Goal: Task Accomplishment & Management: Complete application form

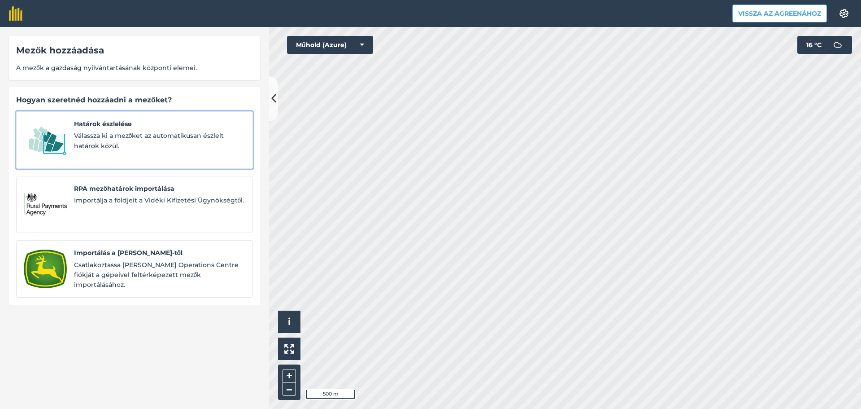
click at [118, 138] on font "Válassza ki a mezőket az automatikusan észlelt határok közül." at bounding box center [149, 140] width 150 height 18
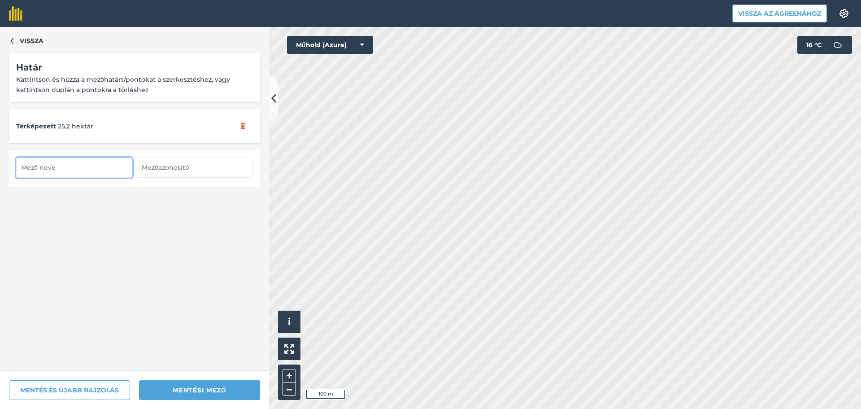
click at [61, 163] on input "text" at bounding box center [74, 167] width 116 height 20
type input "Telekföld 085"
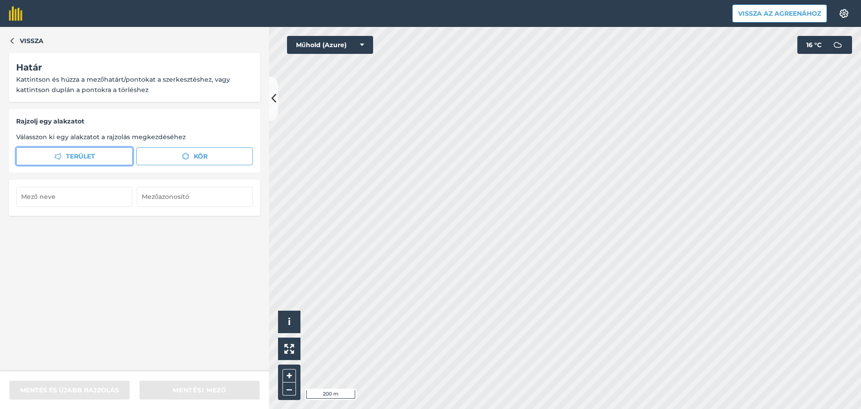
click at [93, 153] on font "Terület" at bounding box center [80, 156] width 29 height 8
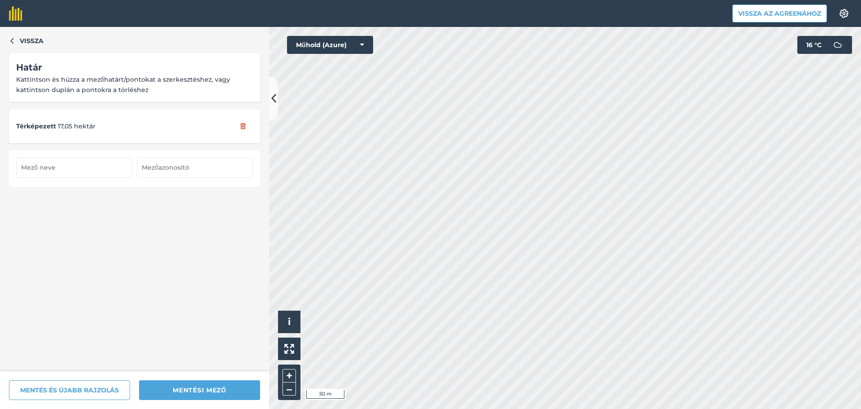
click at [44, 175] on input "text" at bounding box center [74, 167] width 116 height 20
click at [65, 169] on input "text" at bounding box center [74, 167] width 116 height 20
type input "Telekföld 084"
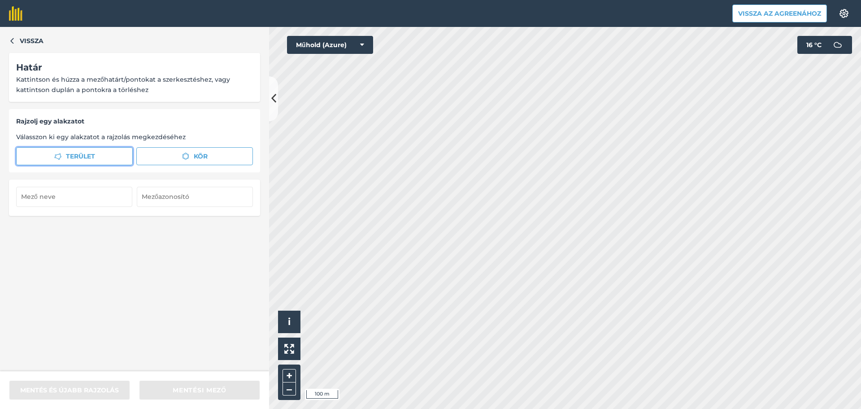
click at [109, 158] on button "Terület" at bounding box center [74, 156] width 117 height 18
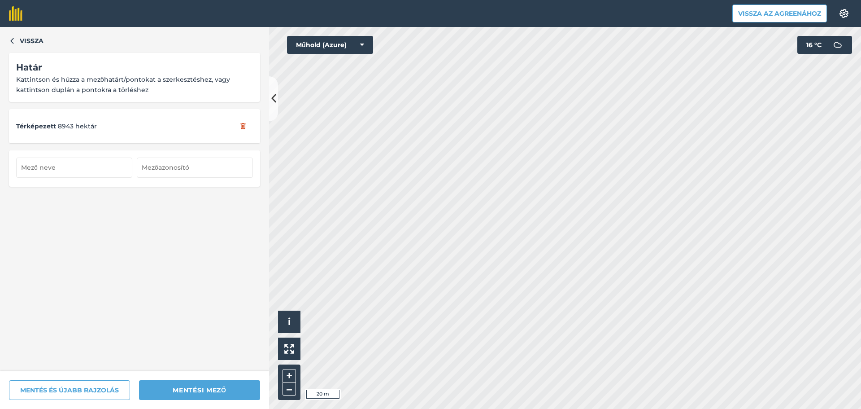
click at [526, 408] on html "Vissza az Agreenához Beállítások Térképnyomtatás nem elérhető az ingyenes csoma…" at bounding box center [430, 204] width 861 height 409
click at [67, 172] on input "text" at bounding box center [74, 167] width 116 height 20
type input "Szőlőskert"
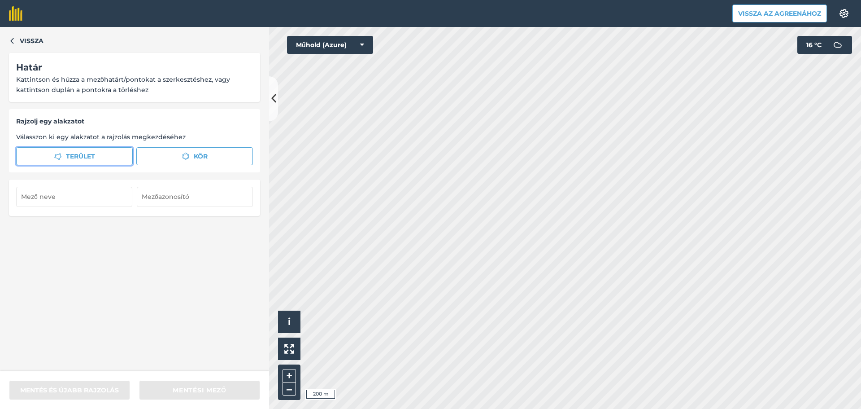
click at [100, 161] on button "Terület" at bounding box center [74, 156] width 117 height 18
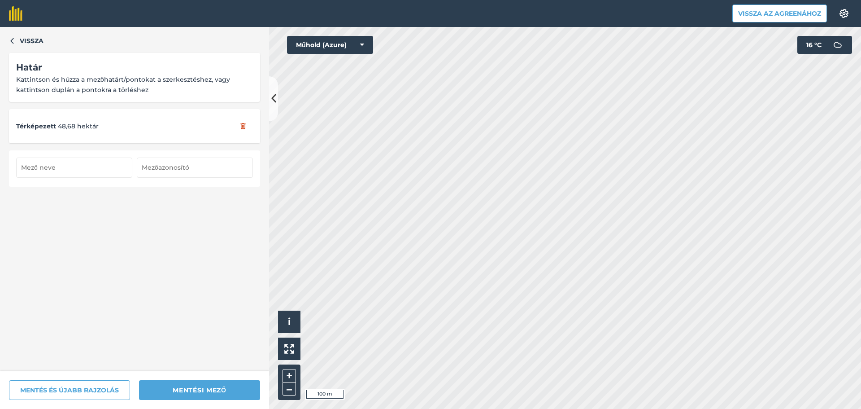
click at [65, 169] on input "text" at bounding box center [74, 167] width 116 height 20
type input "Vágó"
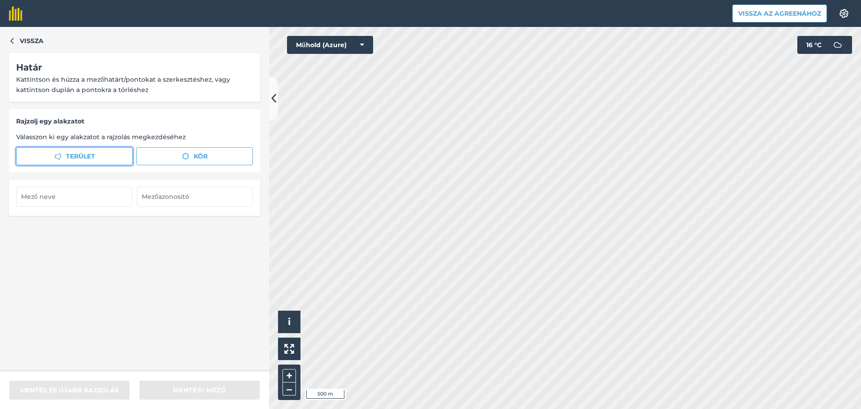
click at [70, 152] on font "Terület" at bounding box center [80, 156] width 29 height 8
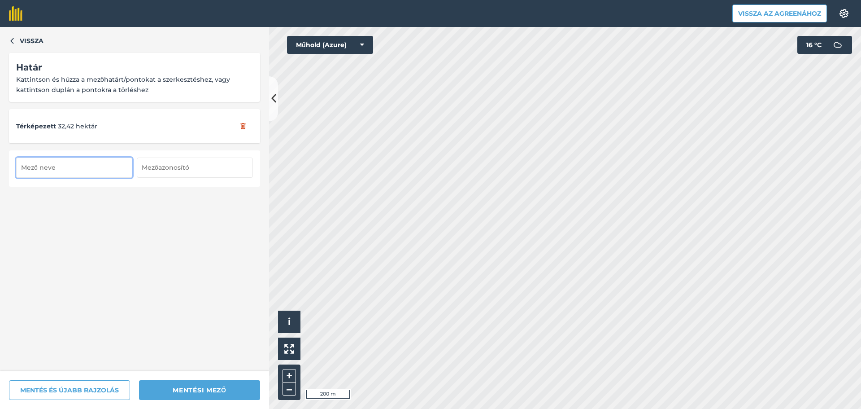
click at [66, 169] on input "text" at bounding box center [74, 167] width 116 height 20
type input "Kifli"
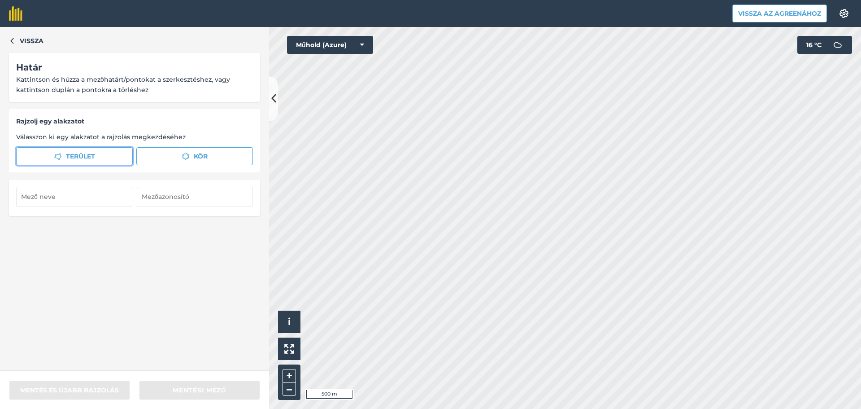
click at [100, 156] on button "Terület" at bounding box center [74, 156] width 117 height 18
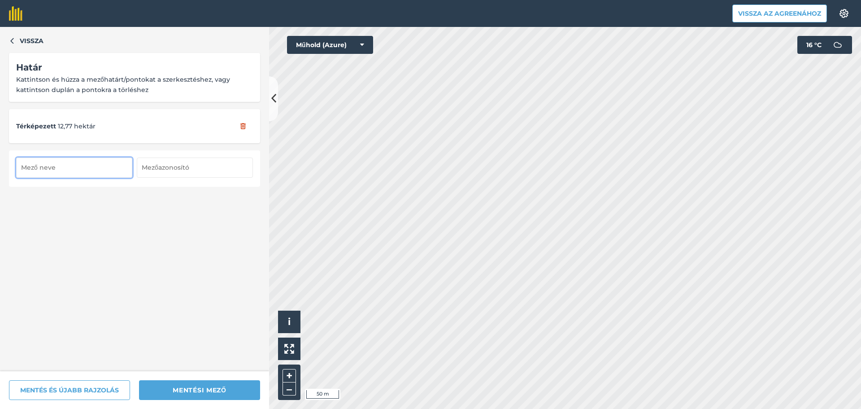
click at [75, 166] on input "text" at bounding box center [74, 167] width 116 height 20
type input "Ebes Kiss M."
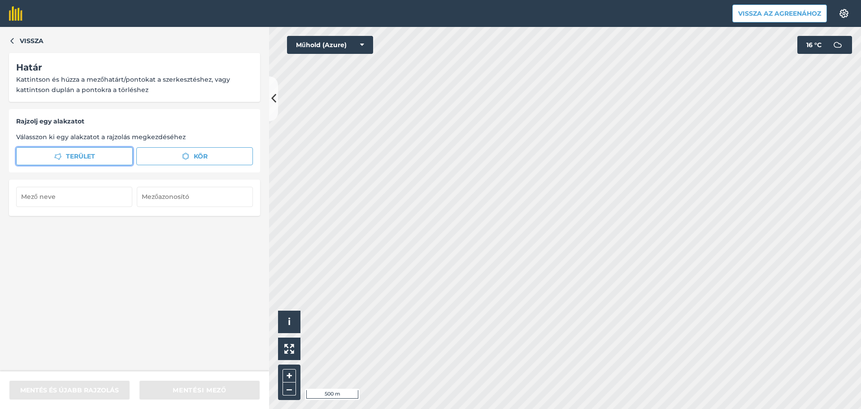
click at [85, 154] on font "Terület" at bounding box center [80, 156] width 29 height 8
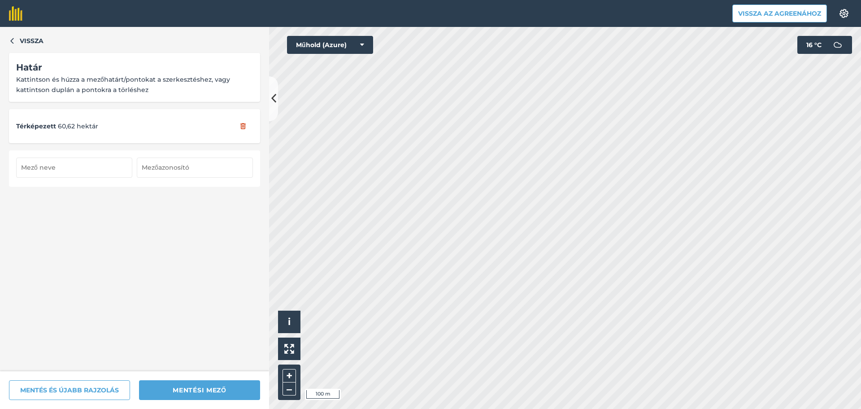
drag, startPoint x: 60, startPoint y: 170, endPoint x: 65, endPoint y: 168, distance: 5.8
click at [61, 170] on input "text" at bounding box center [74, 167] width 116 height 20
type input "Ebes István"
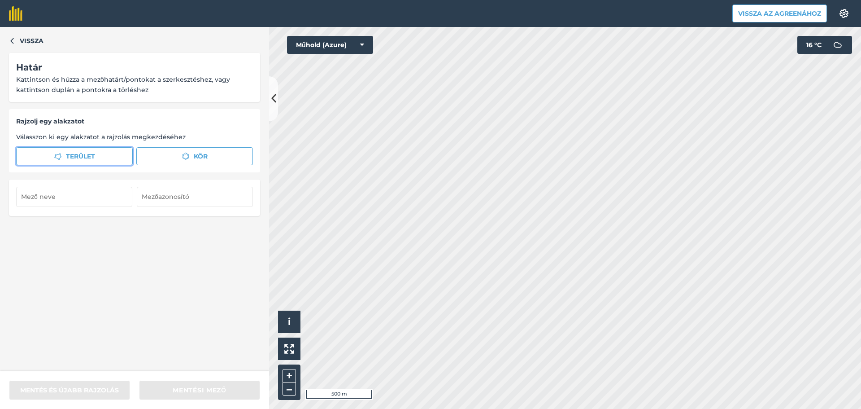
click at [93, 157] on font "Terület" at bounding box center [80, 156] width 29 height 8
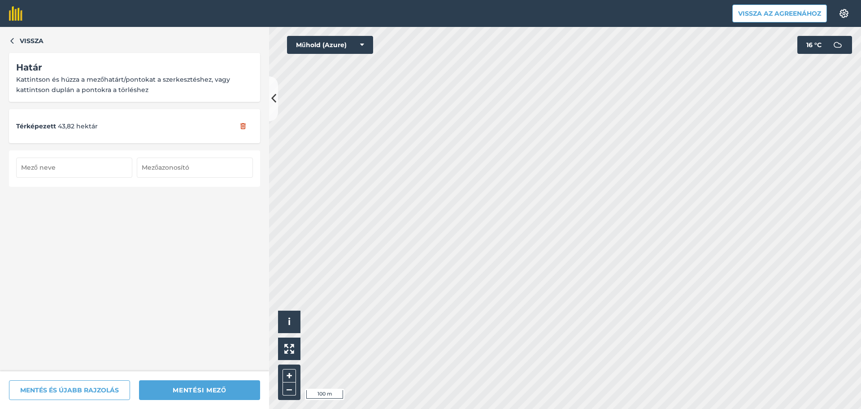
click at [61, 166] on input "text" at bounding box center [74, 167] width 116 height 20
type input "Ebes Hugi"
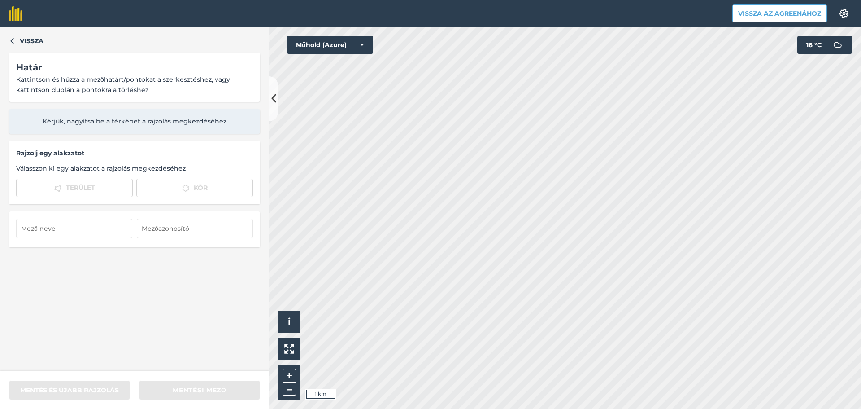
click at [582, 408] on html "Vissza az Agreenához Beállítások Térképnyomtatás nem elérhető az ingyenes csoma…" at bounding box center [430, 204] width 861 height 409
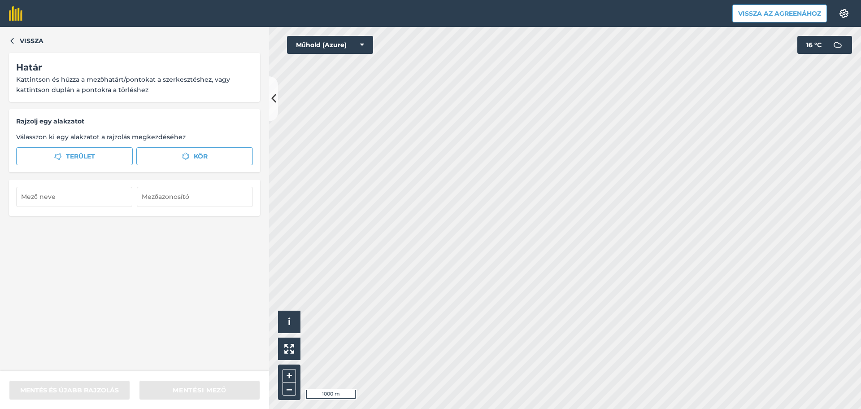
click at [619, 408] on html "Vissza az Agreenához Beállítások Térképnyomtatás nem elérhető az ingyenes csoma…" at bounding box center [430, 204] width 861 height 409
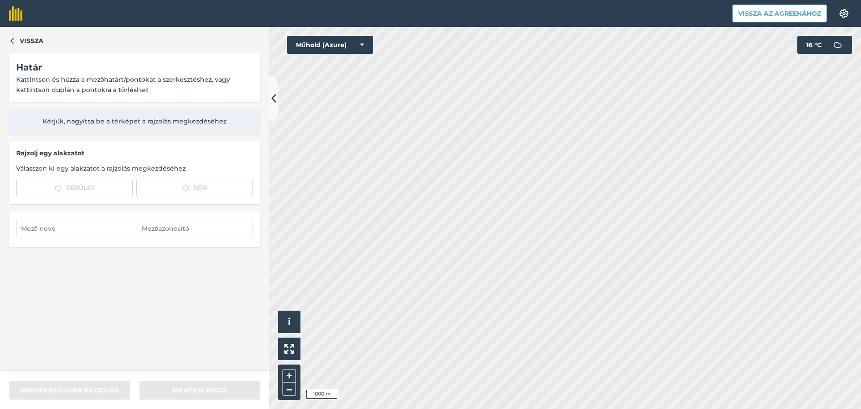
click at [507, 408] on html "Vissza az Agreenához Beállítások Térképnyomtatás nem elérhető az ingyenes csoma…" at bounding box center [430, 204] width 861 height 409
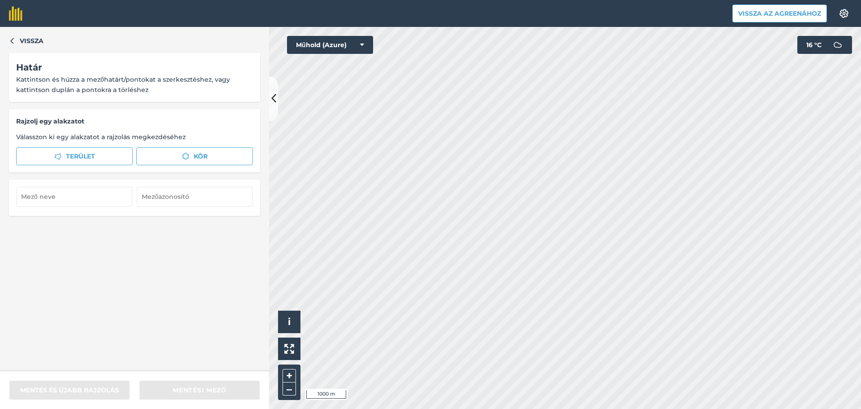
click at [650, 408] on html "Vissza az Agreenához Beállítások Térképnyomtatás nem elérhető az ingyenes csoma…" at bounding box center [430, 204] width 861 height 409
click at [111, 154] on button "Terület" at bounding box center [74, 156] width 117 height 18
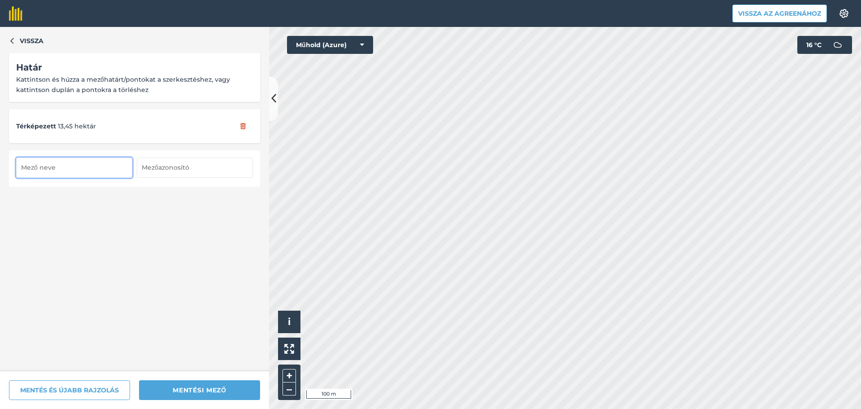
click at [55, 164] on input "text" at bounding box center [74, 167] width 116 height 20
type input "Görbe 1"
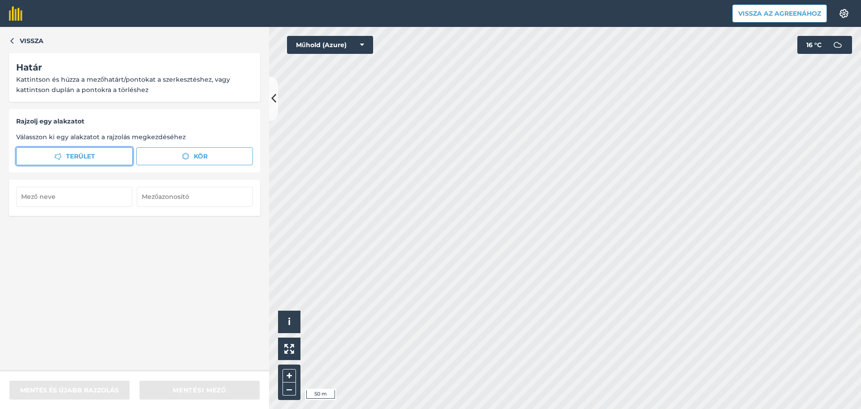
click at [87, 161] on span "Terület" at bounding box center [80, 156] width 29 height 10
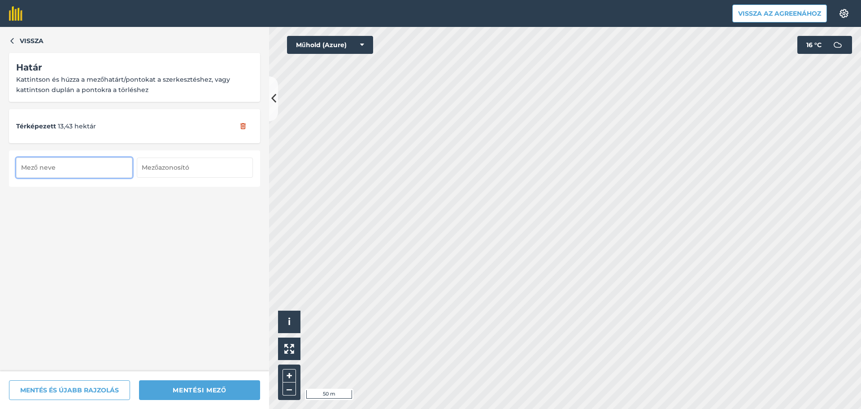
click at [69, 166] on input "text" at bounding box center [74, 167] width 116 height 20
type input "Görbe 2"
click at [540, 0] on html "Vissza az Agreenához Beállítások Térképnyomtatás nem elérhető az ingyenes csoma…" at bounding box center [430, 204] width 861 height 409
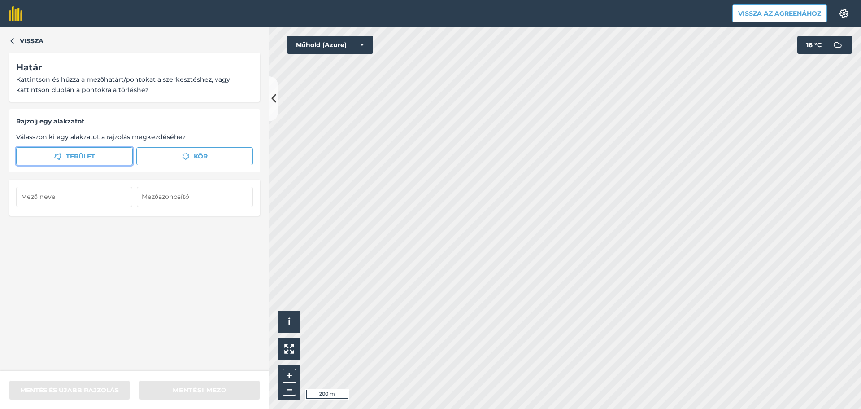
click at [40, 156] on button "Terület" at bounding box center [74, 156] width 117 height 18
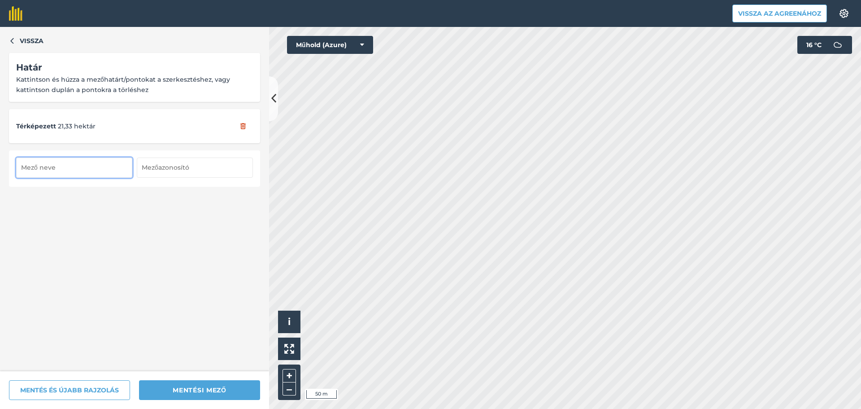
click at [70, 167] on input "text" at bounding box center [74, 167] width 116 height 20
type input "Kónya 1"
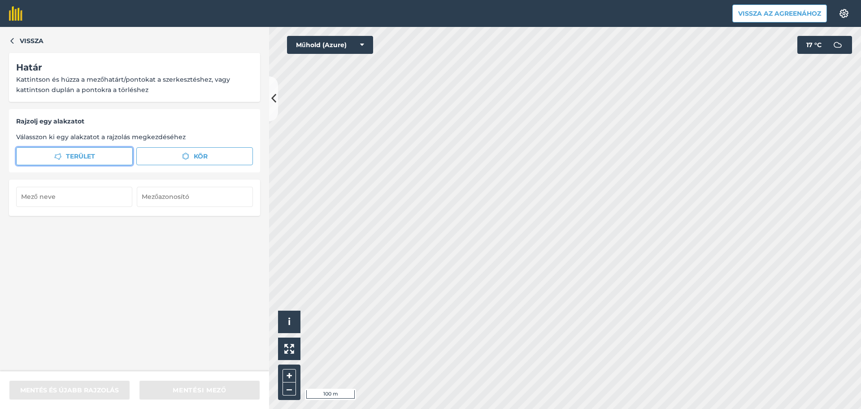
click at [73, 150] on button "Terület" at bounding box center [74, 156] width 117 height 18
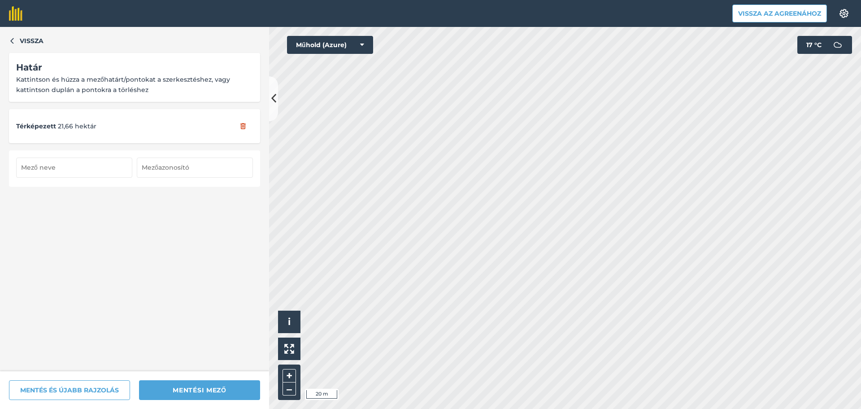
click at [70, 170] on input "text" at bounding box center [74, 167] width 116 height 20
type input "Kónya 2"
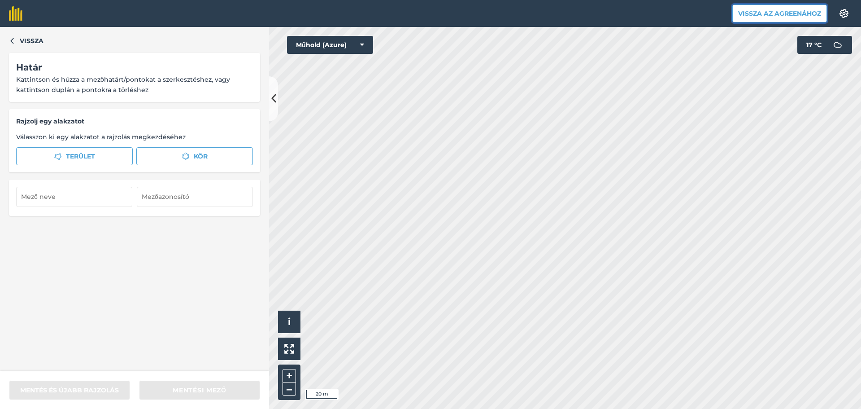
click at [779, 13] on font "Vissza az Agreenához" at bounding box center [779, 13] width 83 height 8
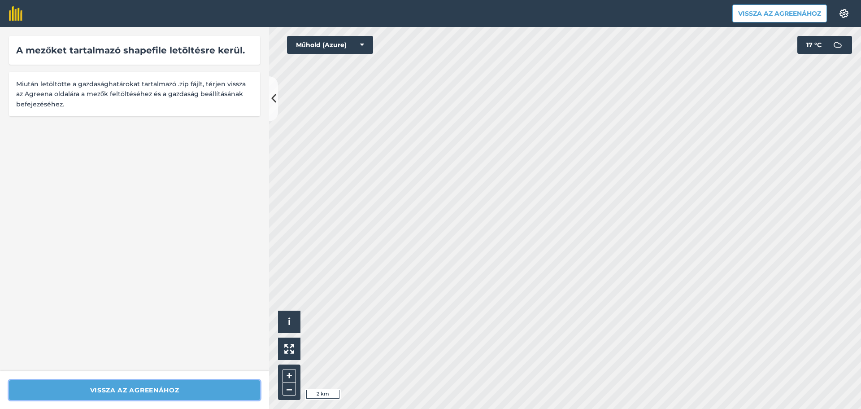
click at [166, 386] on font "Vissza az Agreenához" at bounding box center [134, 390] width 89 height 8
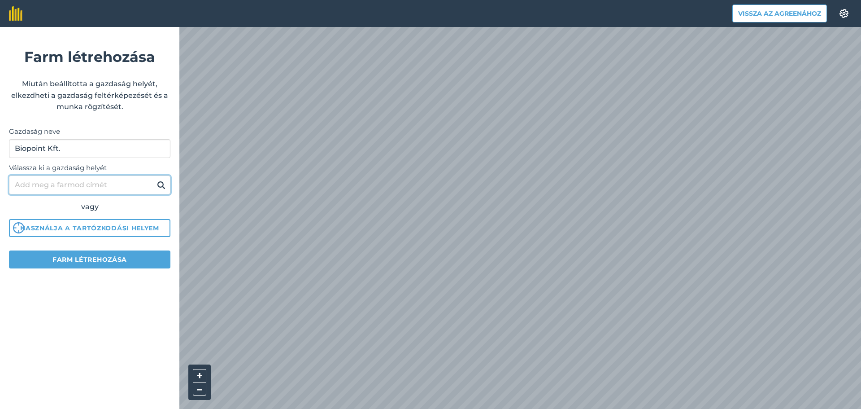
click at [72, 182] on input "Válassza ki a gazdaság helyét" at bounding box center [90, 184] width 162 height 19
type input "Nagyhegyes"
click at [165, 187] on img at bounding box center [161, 184] width 9 height 11
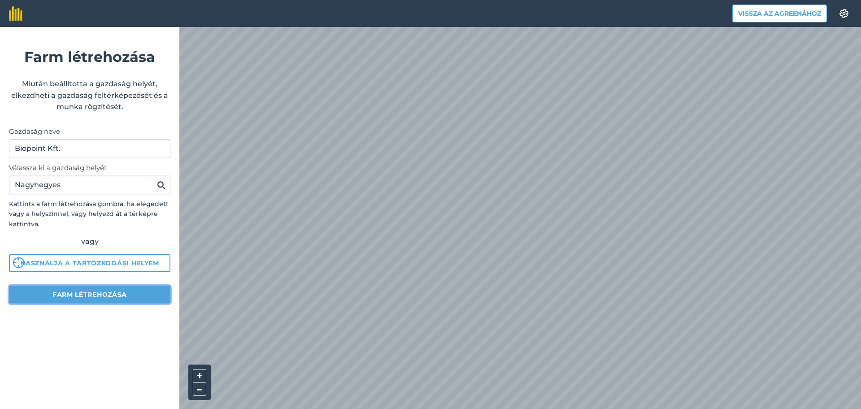
click at [109, 291] on font "Farm létrehozása" at bounding box center [89, 294] width 74 height 8
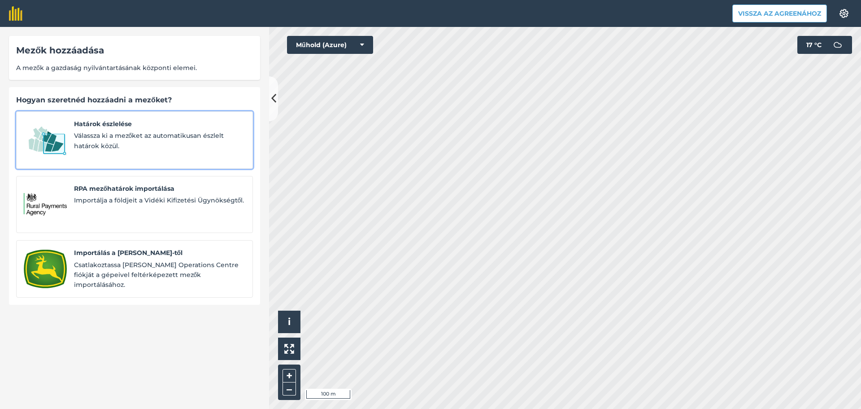
click at [146, 134] on font "Válassza ki a mezőket az automatikusan észlelt határok közül." at bounding box center [149, 140] width 150 height 18
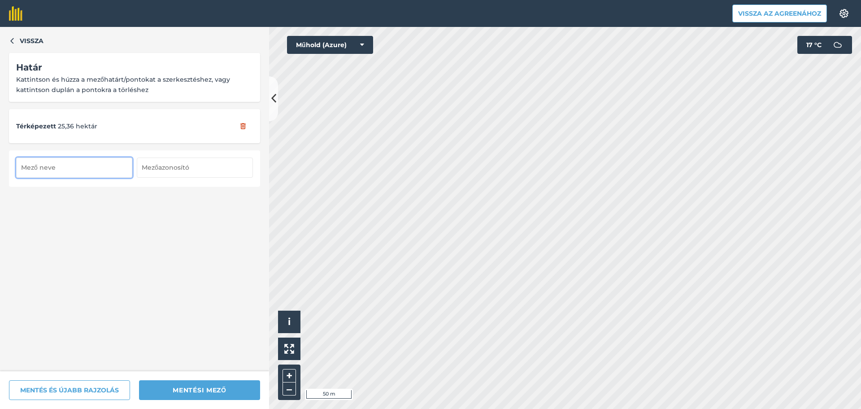
click at [78, 173] on input "text" at bounding box center [74, 167] width 116 height 20
type input "K 6 belső"
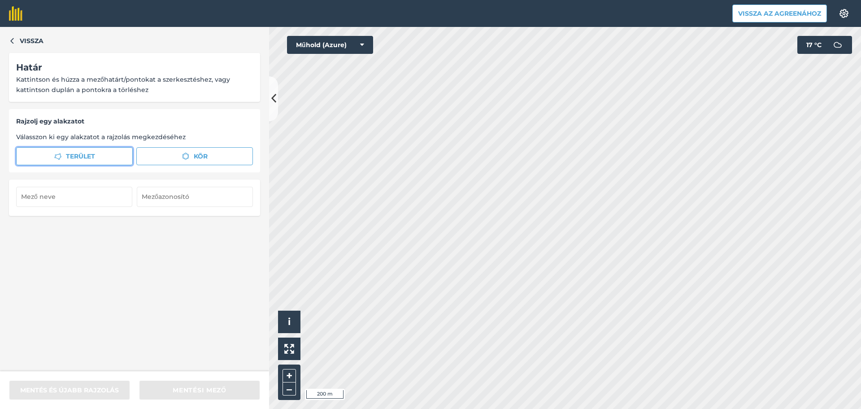
click at [74, 157] on button "Terület" at bounding box center [74, 156] width 117 height 18
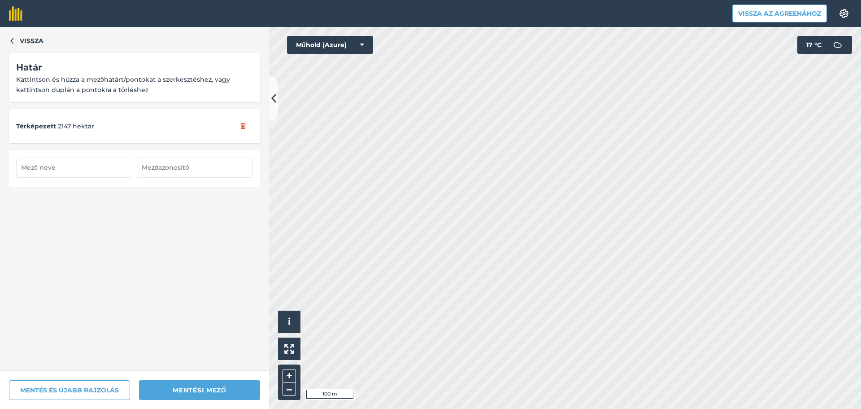
click at [72, 170] on input "text" at bounding box center [74, 167] width 116 height 20
type input "Kiszug híd mellett jobbra"
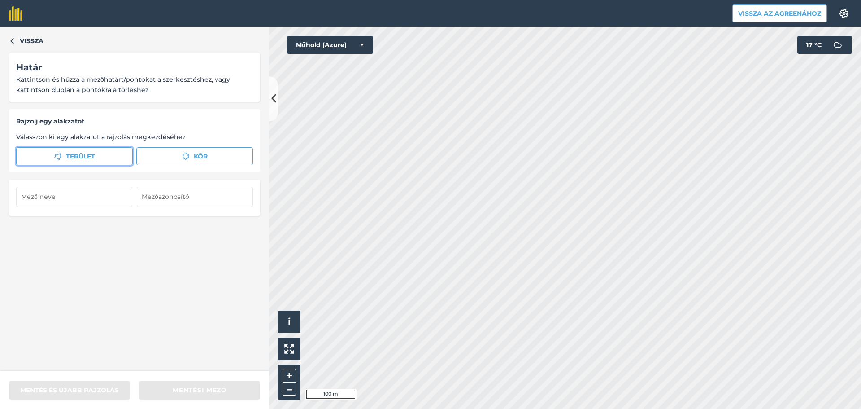
click at [103, 153] on button "Terület" at bounding box center [74, 156] width 117 height 18
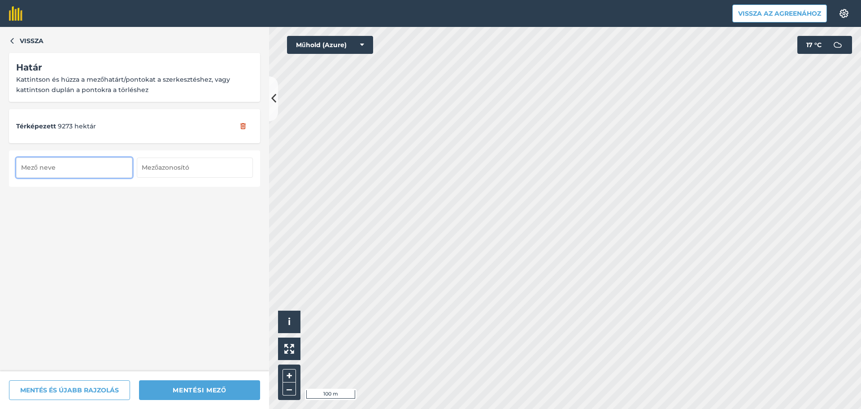
click at [69, 167] on input "text" at bounding box center [74, 167] width 116 height 20
type input "[GEOGRAPHIC_DATA] mellett balra"
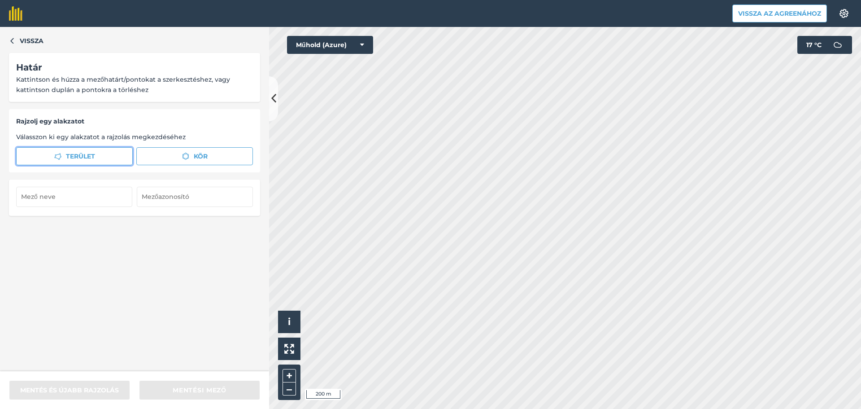
click at [59, 152] on button "Terület" at bounding box center [74, 156] width 117 height 18
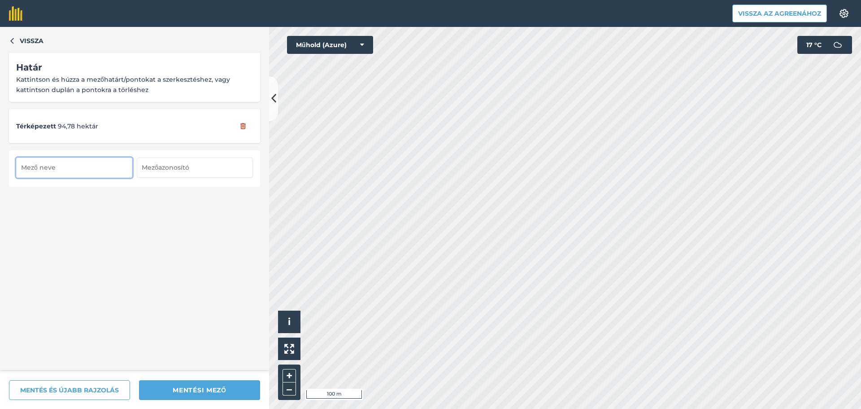
click at [62, 162] on input "text" at bounding box center [74, 167] width 116 height 20
type input "Kiszug"
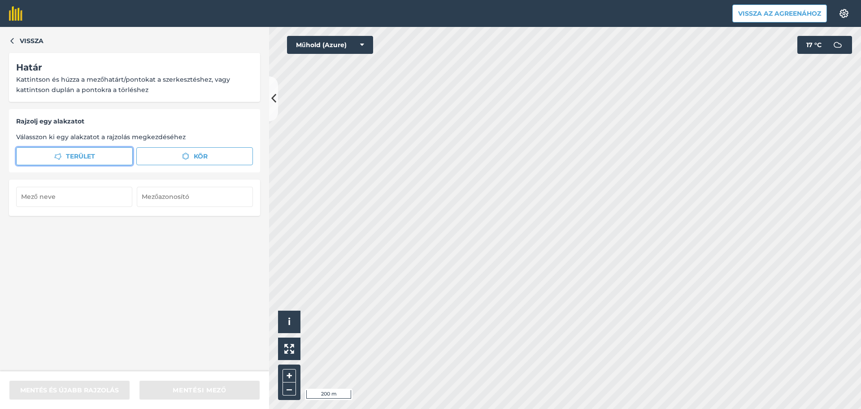
click at [99, 155] on button "Terület" at bounding box center [74, 156] width 117 height 18
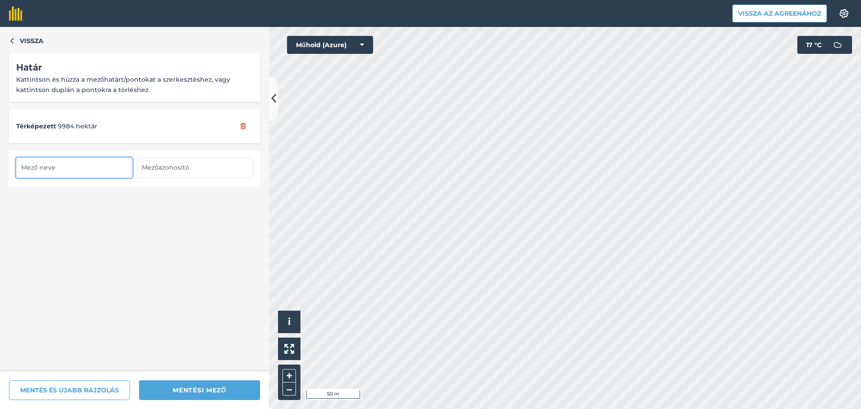
click at [51, 172] on input "text" at bounding box center [74, 167] width 116 height 20
type input "Vancsa"
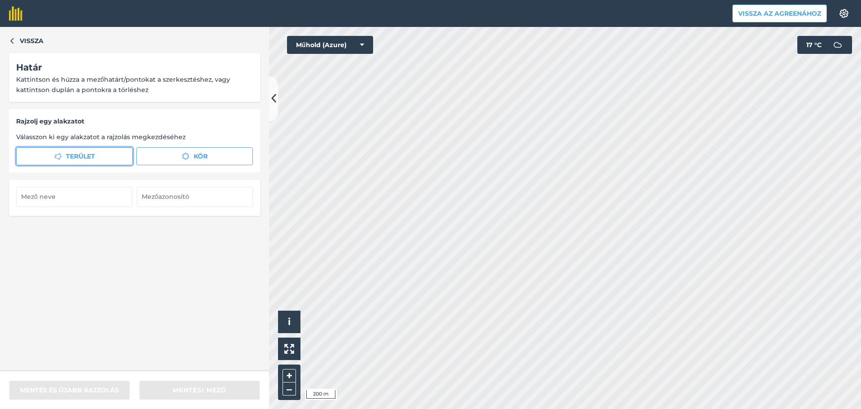
click at [59, 160] on icon "button" at bounding box center [57, 156] width 7 height 7
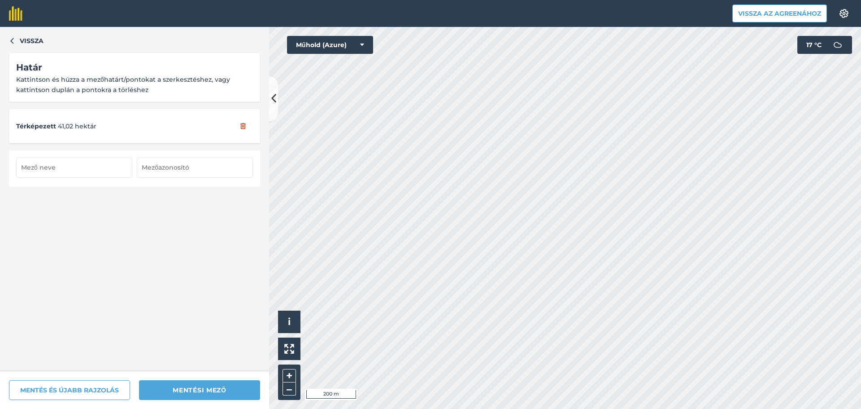
click at [122, 170] on input "text" at bounding box center [74, 167] width 116 height 20
type input "Dohányos"
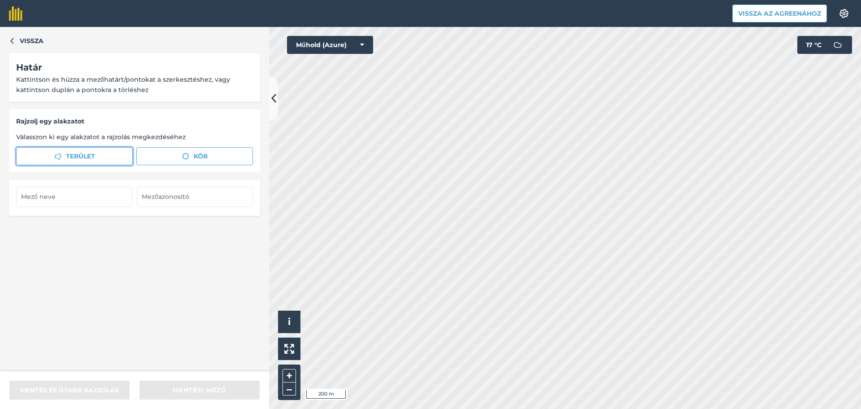
click at [79, 148] on button "Terület" at bounding box center [74, 156] width 117 height 18
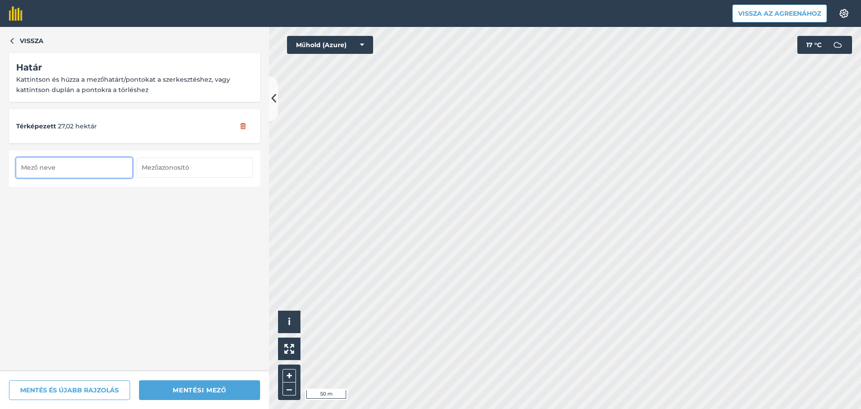
click at [74, 166] on input "text" at bounding box center [74, 167] width 116 height 20
type input "Kecskés"
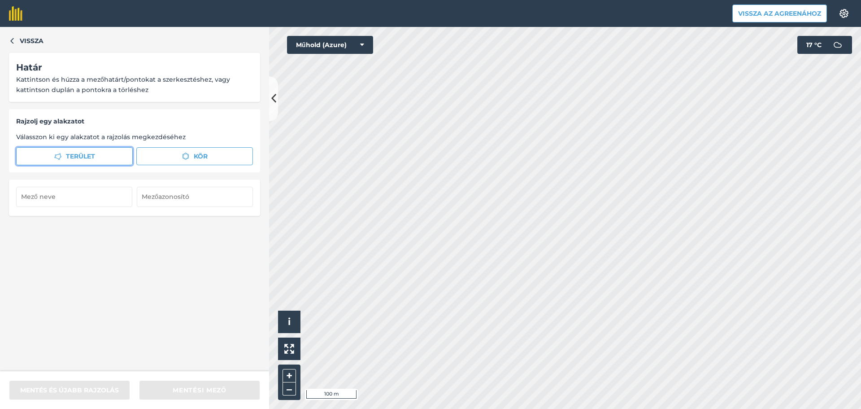
click at [96, 157] on button "Terület" at bounding box center [74, 156] width 117 height 18
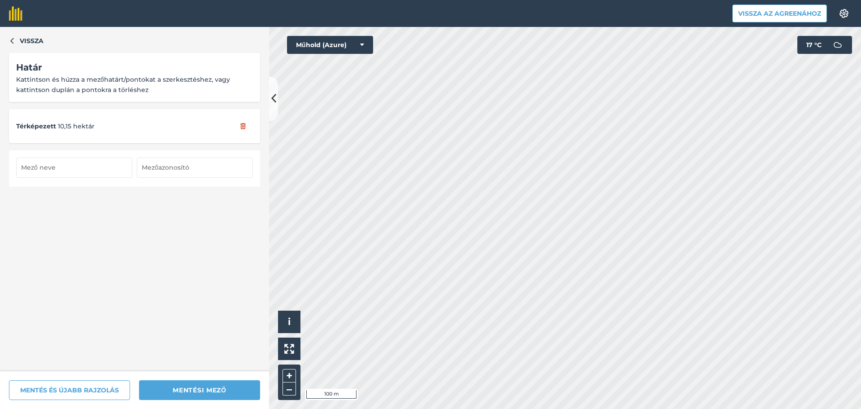
click at [51, 169] on input "text" at bounding box center [74, 167] width 116 height 20
type input "[PERSON_NAME]"
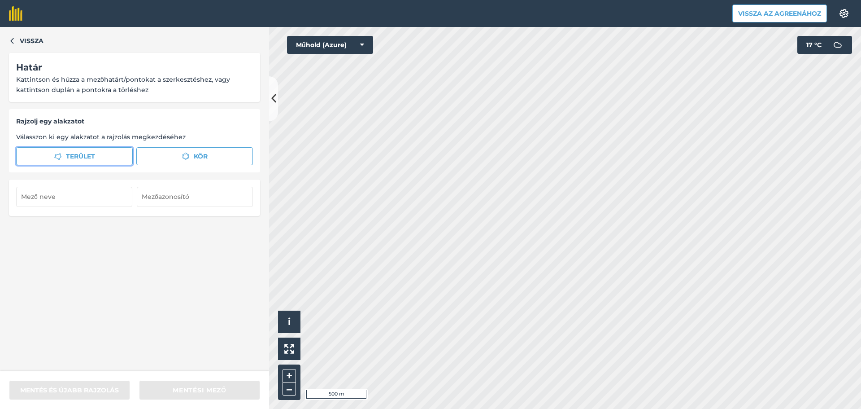
click at [100, 153] on button "Terület" at bounding box center [74, 156] width 117 height 18
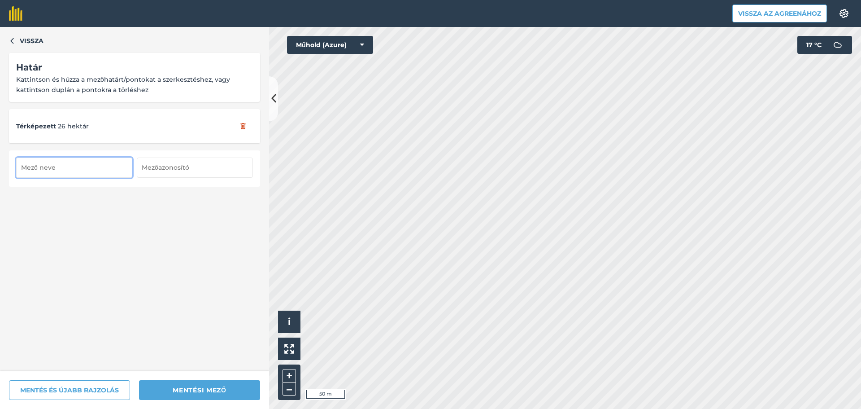
click at [71, 172] on input "text" at bounding box center [74, 167] width 116 height 20
type input "[DEMOGRAPHIC_DATA] földje"
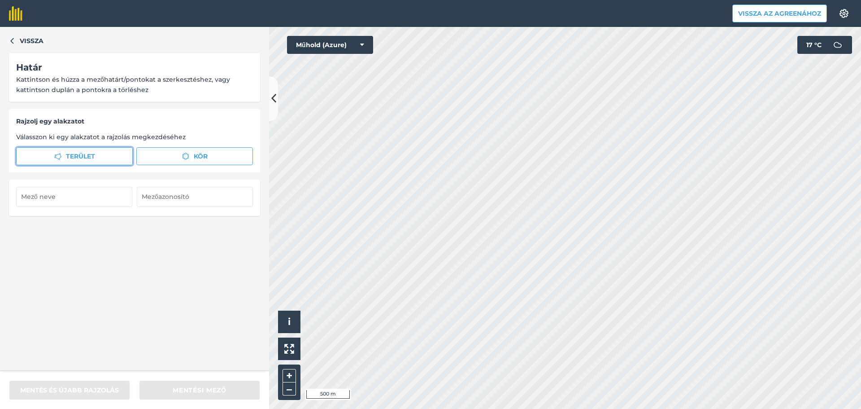
click at [104, 157] on button "Terület" at bounding box center [74, 156] width 117 height 18
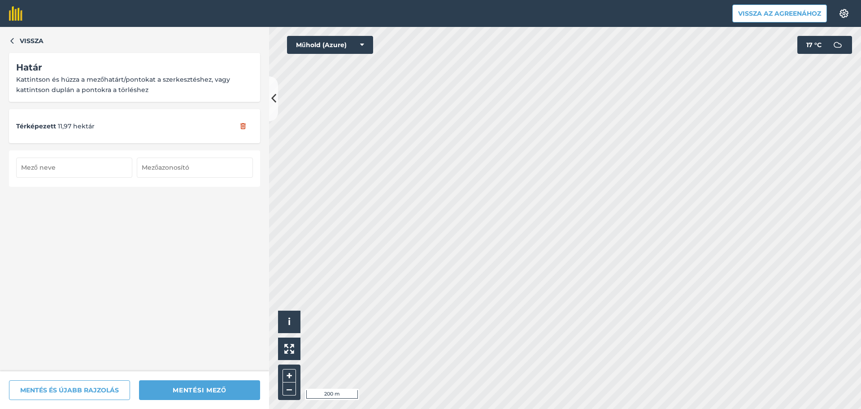
click at [38, 172] on input "text" at bounding box center [74, 167] width 116 height 20
type input "Húszöles"
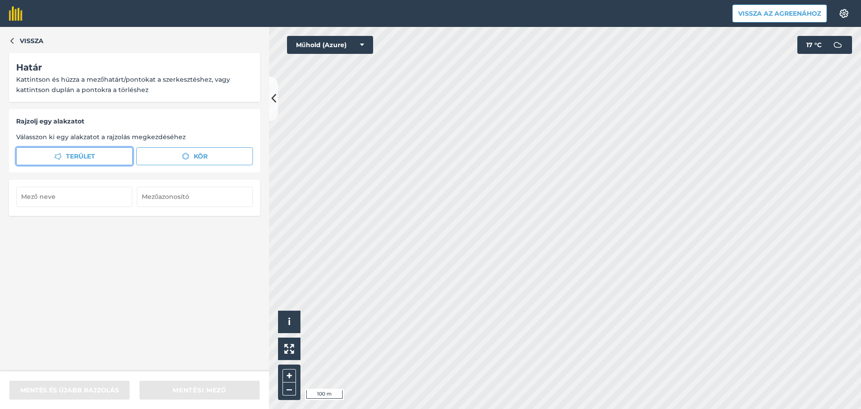
click at [90, 160] on font "Terület" at bounding box center [80, 156] width 29 height 8
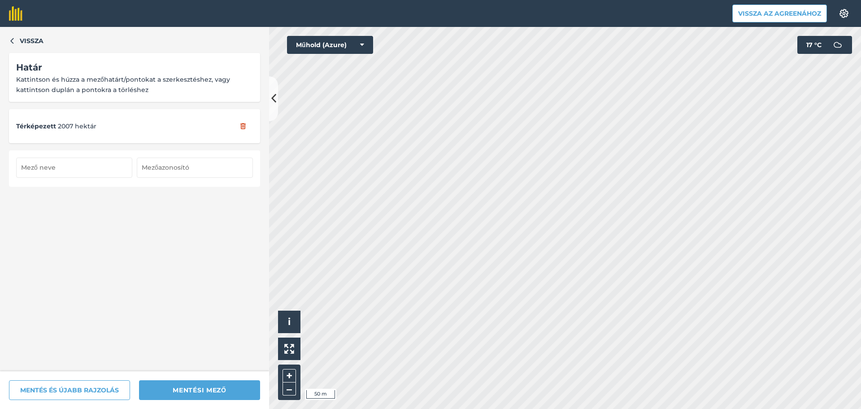
click at [58, 167] on input "text" at bounding box center [74, 167] width 116 height 20
type input "Egy nyárfa"
click at [185, 232] on div "Vissza Határ Kattintson és húzza a mezőhatárt/pontokat a szerkesztéshez, vagy k…" at bounding box center [134, 199] width 269 height 344
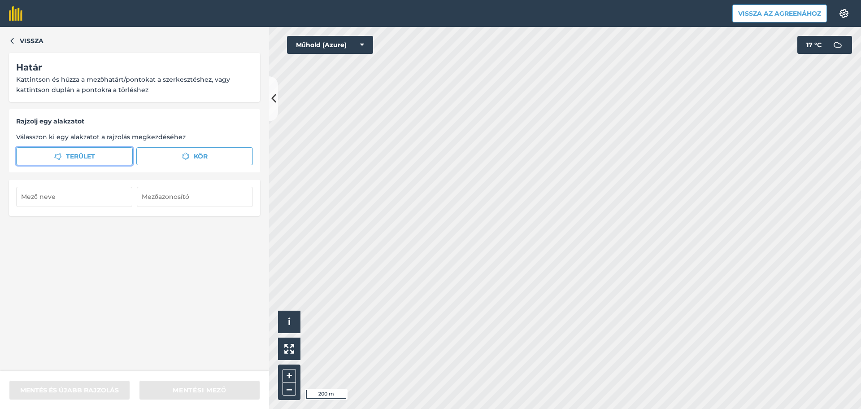
click at [62, 158] on button "Terület" at bounding box center [74, 156] width 117 height 18
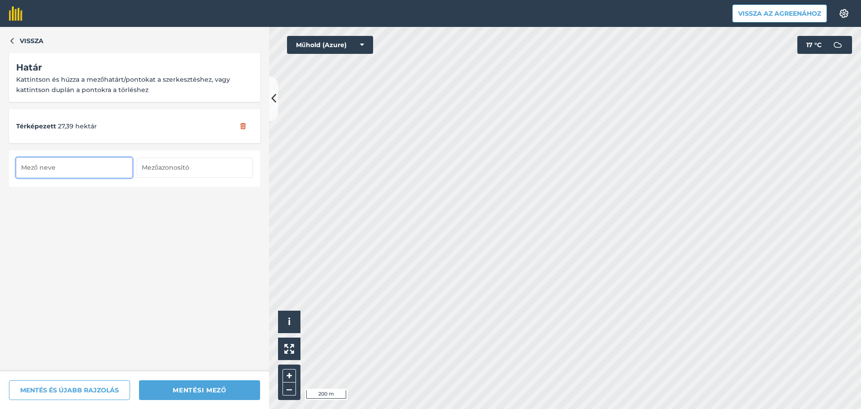
click at [46, 168] on input "text" at bounding box center [74, 167] width 116 height 20
type input "Két Halastó köze"
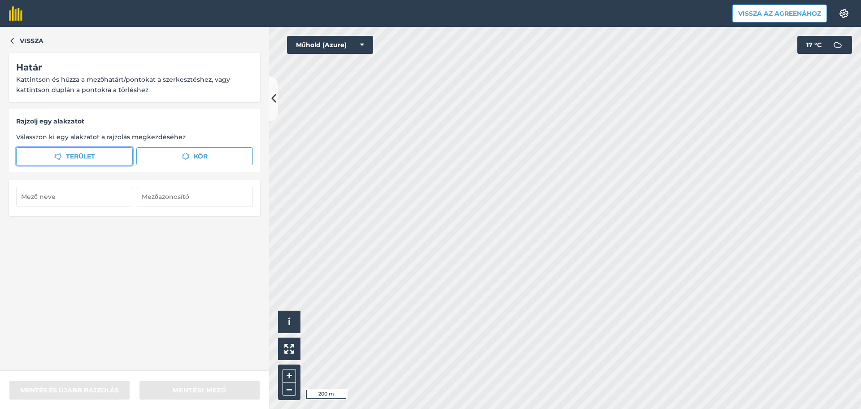
click at [58, 161] on button "Terület" at bounding box center [74, 156] width 117 height 18
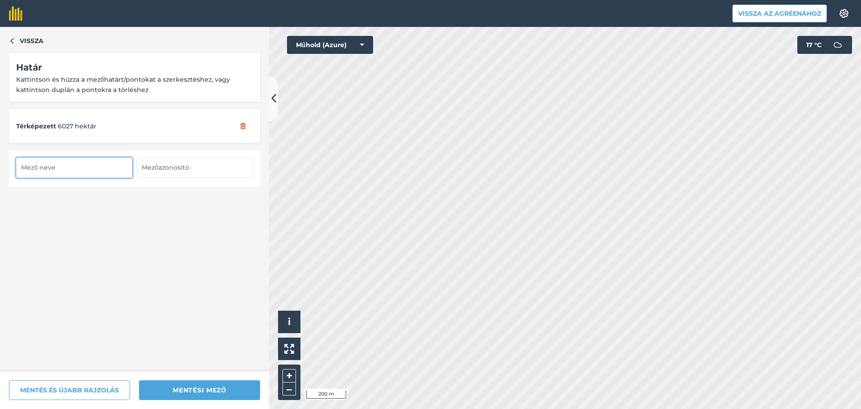
click at [35, 170] on input "text" at bounding box center [74, 167] width 116 height 20
type input "K 6 külső"
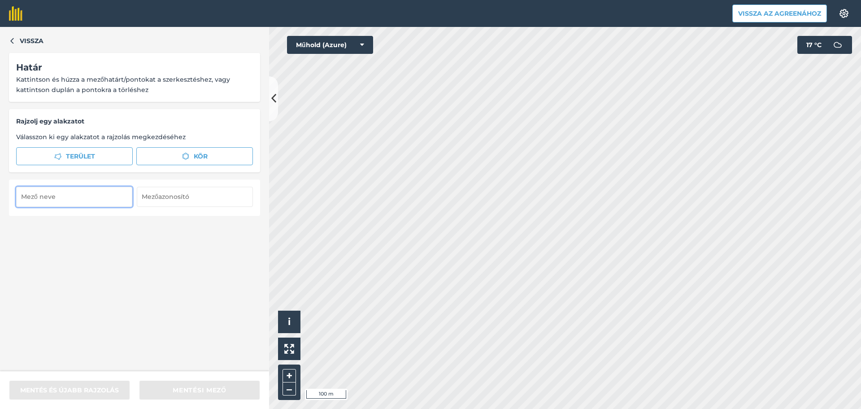
click at [70, 199] on input "text" at bounding box center [74, 197] width 116 height 20
type input "K 6 külső luc."
click at [82, 156] on font "Terület" at bounding box center [80, 156] width 29 height 8
click at [84, 156] on font "Terület" at bounding box center [80, 156] width 29 height 8
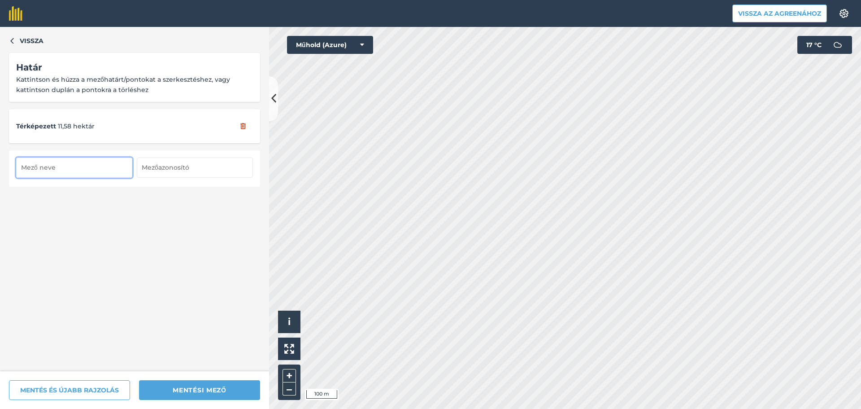
click at [74, 164] on input "text" at bounding box center [74, 167] width 116 height 20
type input "Tehenészet mögött"
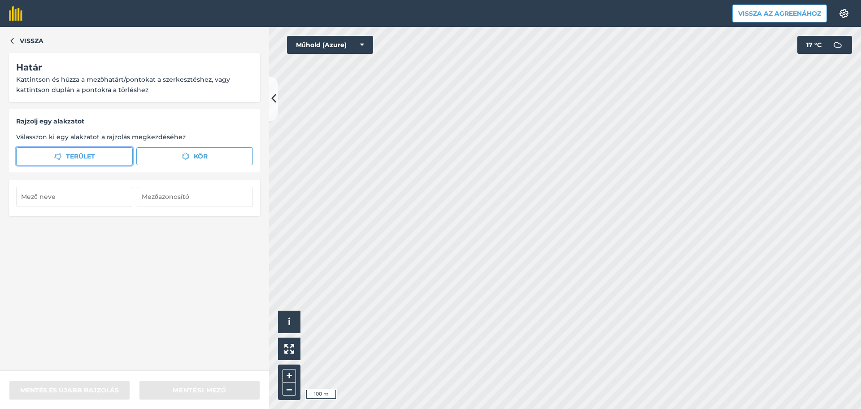
click at [96, 157] on button "Terület" at bounding box center [74, 156] width 117 height 18
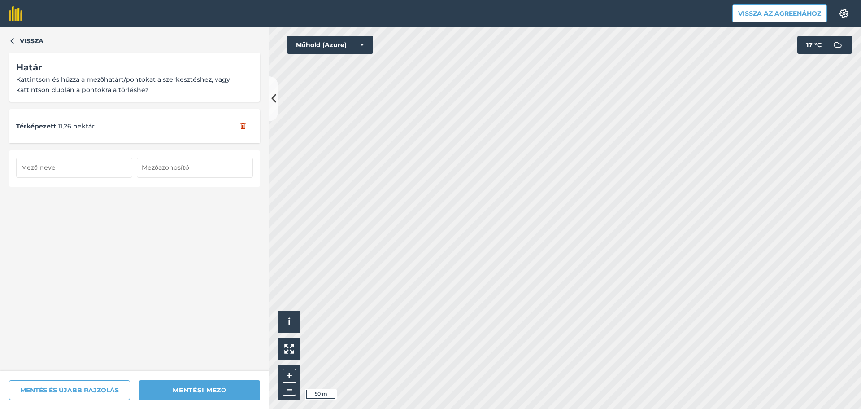
click at [39, 166] on input "text" at bounding box center [74, 167] width 116 height 20
type input "Tehenészet mögött kicsi"
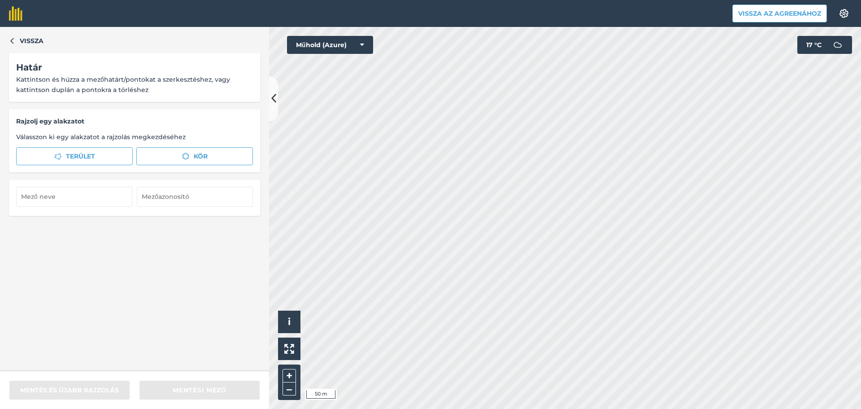
click at [542, 408] on html "Vissza az Agreenához Beállítások Térképnyomtatás nem elérhető az ingyenes csoma…" at bounding box center [430, 204] width 861 height 409
click at [81, 160] on font "Terület" at bounding box center [80, 156] width 29 height 8
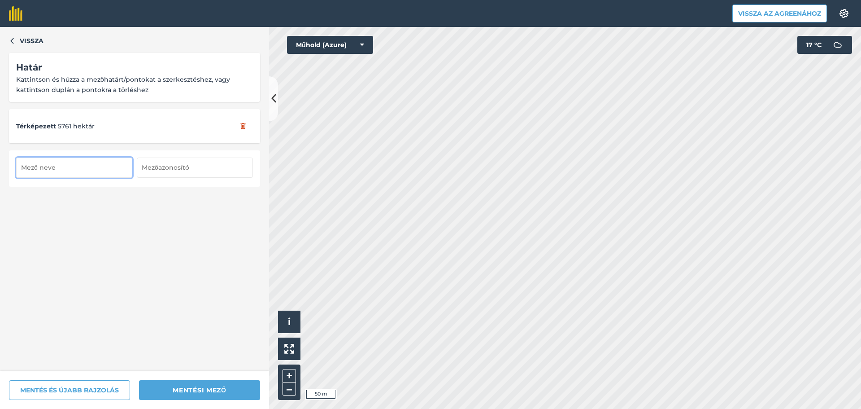
click at [30, 168] on input "text" at bounding box center [74, 167] width 116 height 20
type input "tehenészet mögött lucerna"
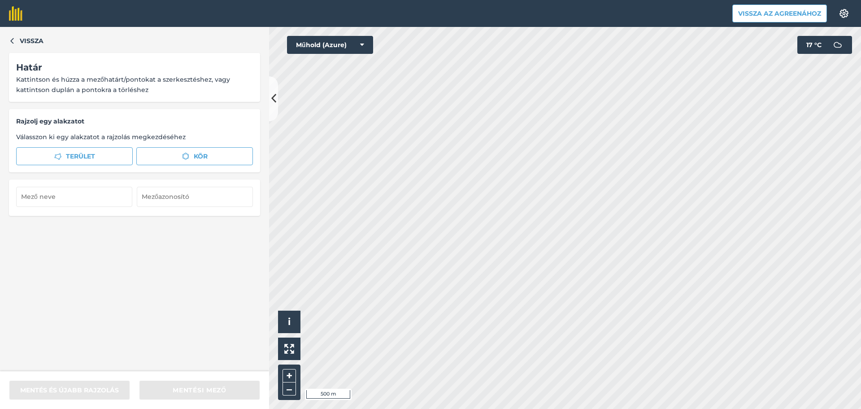
click at [593, 408] on html "Vissza az Agreenához Beállítások Térképnyomtatás nem elérhető az ingyenes csoma…" at bounding box center [430, 204] width 861 height 409
click at [236, 151] on div "Vissza Határ Kattintson és húzza a mezőhatárt/pontokat a szerkesztéshez, vagy k…" at bounding box center [430, 218] width 861 height 382
click at [81, 164] on button "Terület" at bounding box center [74, 156] width 117 height 18
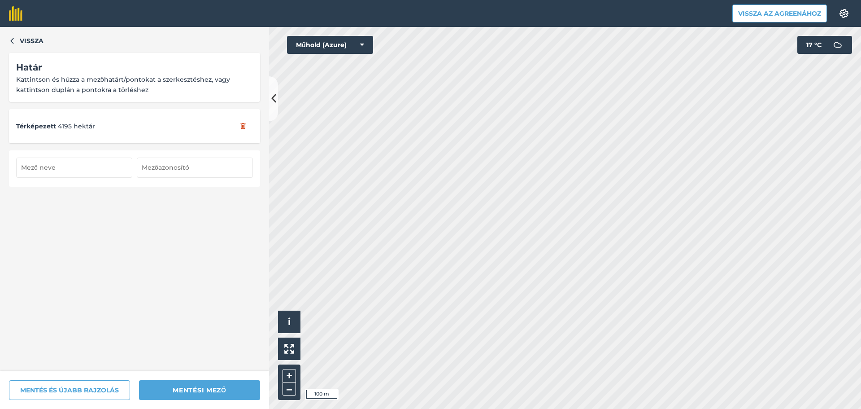
click at [68, 171] on input "text" at bounding box center [74, 167] width 116 height 20
type input "Büdöstó"
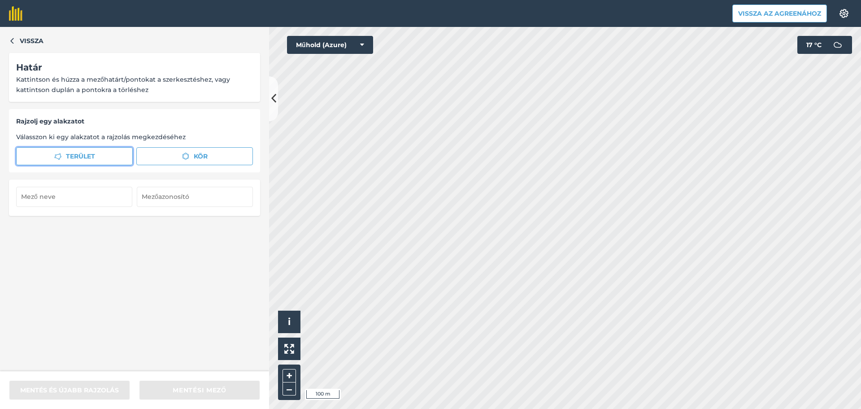
click at [57, 160] on icon "button" at bounding box center [57, 156] width 7 height 7
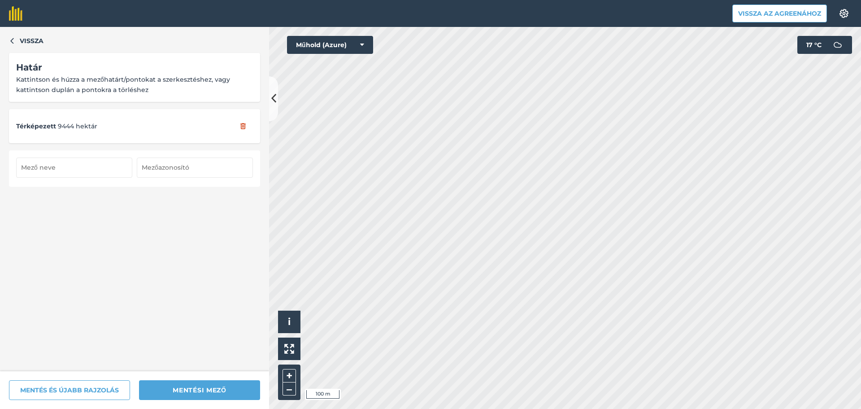
click at [61, 162] on input "text" at bounding box center [74, 167] width 116 height 20
type input "Sziget"
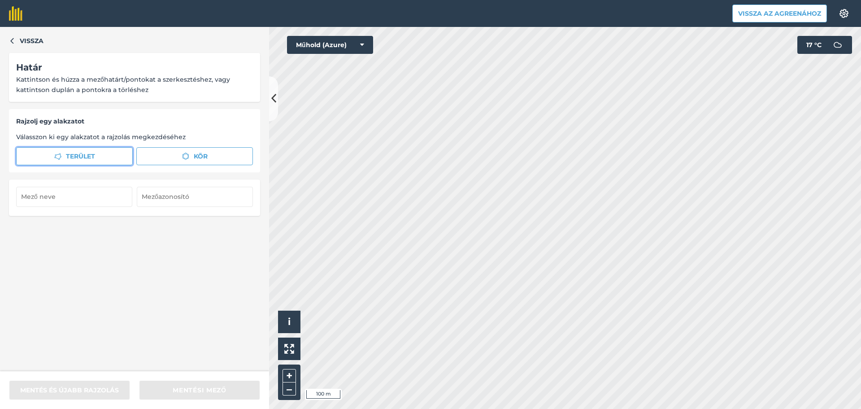
click at [70, 147] on button "Terület" at bounding box center [74, 156] width 117 height 18
click at [99, 149] on button "Terület" at bounding box center [74, 156] width 117 height 18
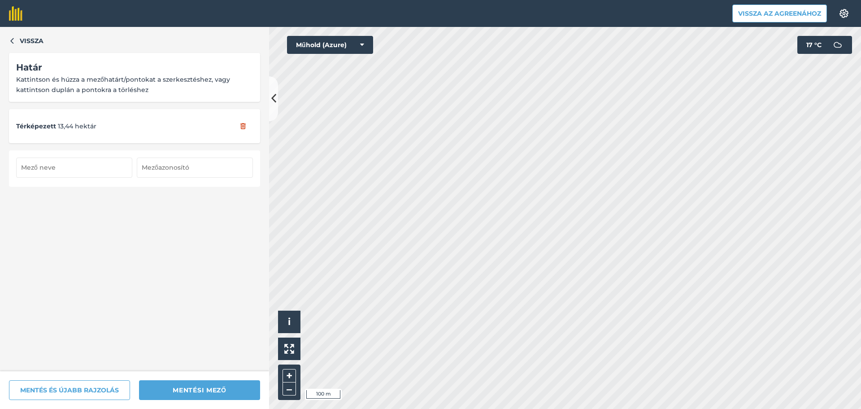
click at [72, 167] on input "text" at bounding box center [74, 167] width 116 height 20
type input "Vajda erdő előtt 2"
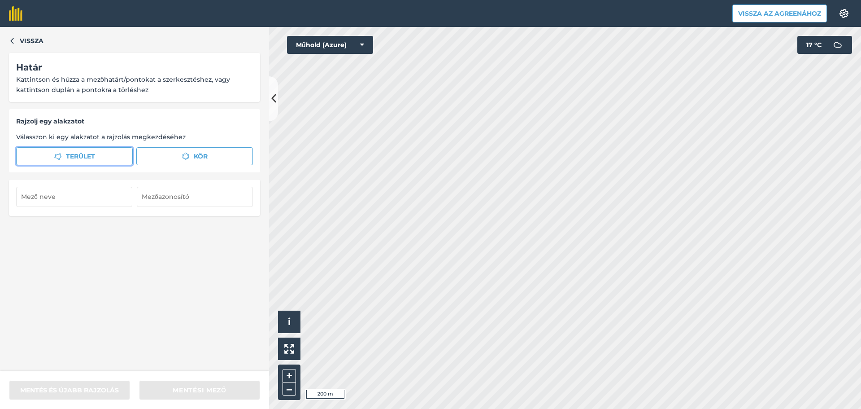
click at [66, 161] on span "Terület" at bounding box center [80, 156] width 29 height 10
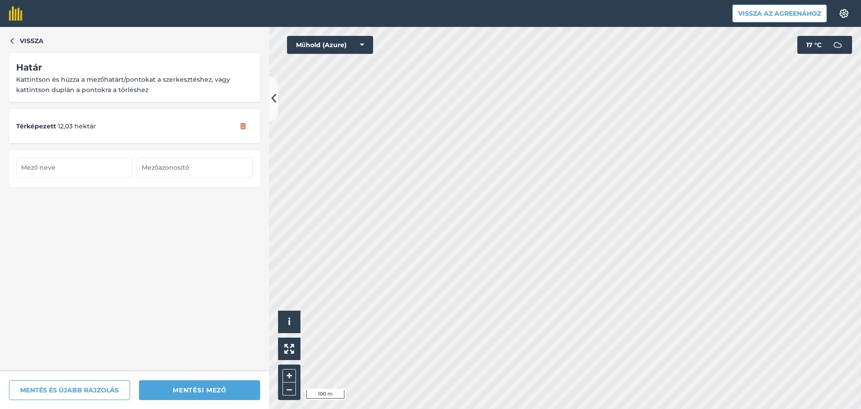
click at [47, 169] on input "text" at bounding box center [74, 167] width 116 height 20
type input "[GEOGRAPHIC_DATA]"
click at [93, 225] on div "Vissza Határ Kattintson és húzza a mezőhatárt/pontokat a szerkesztéshez, vagy k…" at bounding box center [134, 199] width 269 height 344
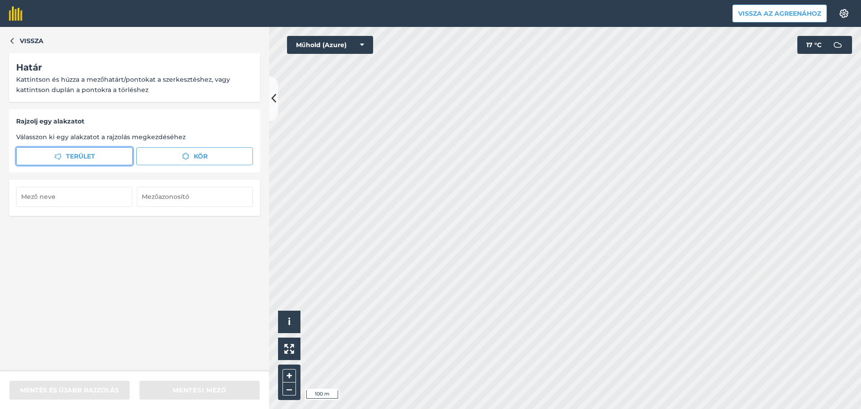
click at [61, 154] on icon "button" at bounding box center [57, 156] width 7 height 7
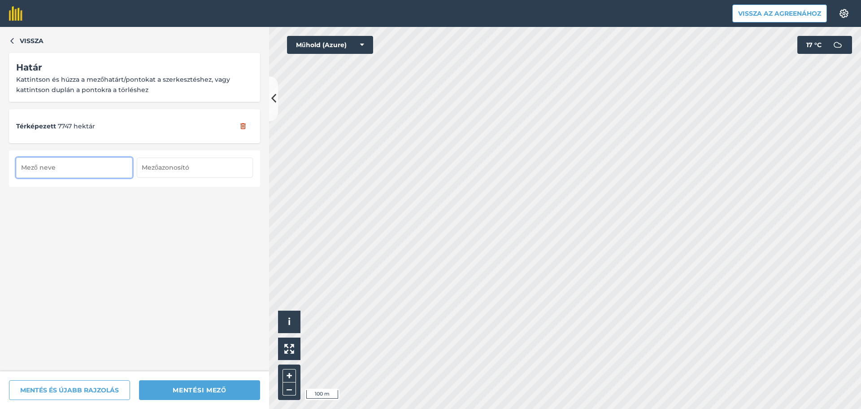
click at [92, 164] on input "text" at bounding box center [74, 167] width 116 height 20
type input "[PERSON_NAME]"
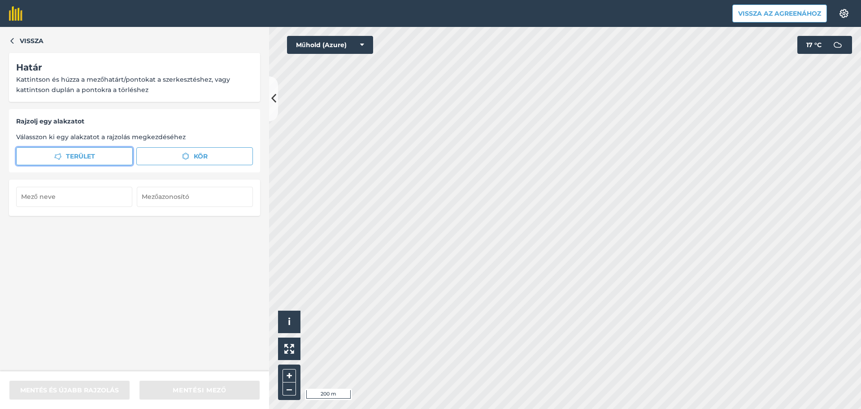
click at [59, 158] on icon "button" at bounding box center [57, 156] width 7 height 7
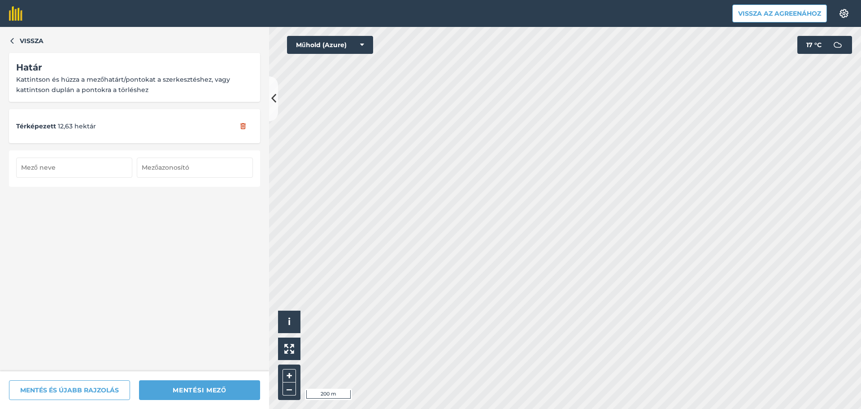
click at [80, 162] on input "text" at bounding box center [74, 167] width 116 height 20
type input "Kacska 2"
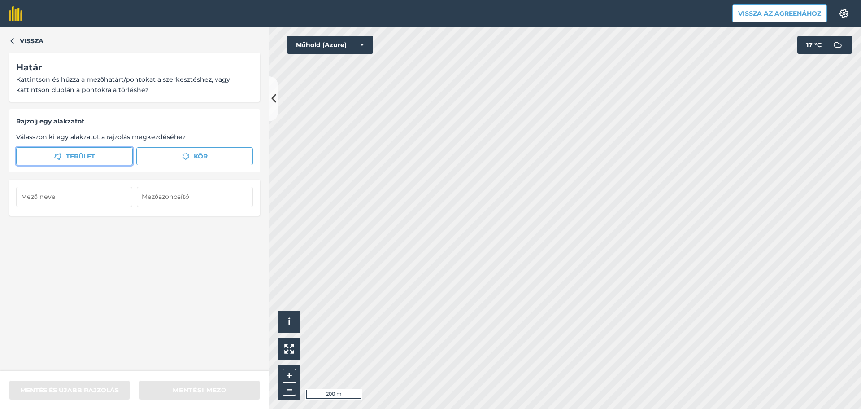
click at [66, 154] on button "Terület" at bounding box center [74, 156] width 117 height 18
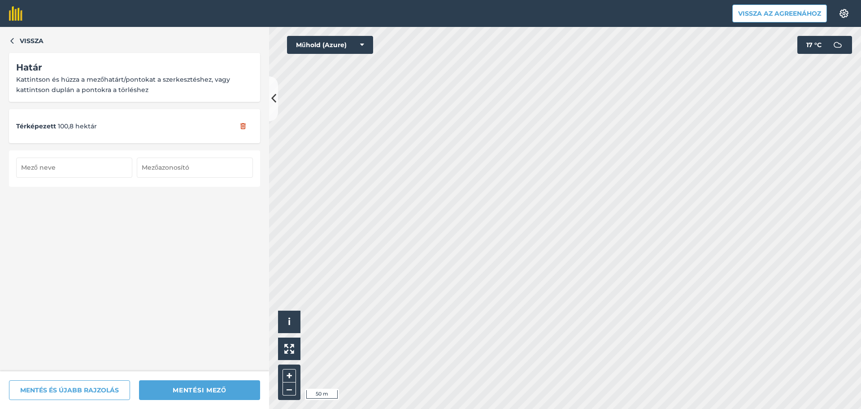
click at [106, 170] on input "text" at bounding box center [74, 167] width 116 height 20
type input "Szobor dűlő"
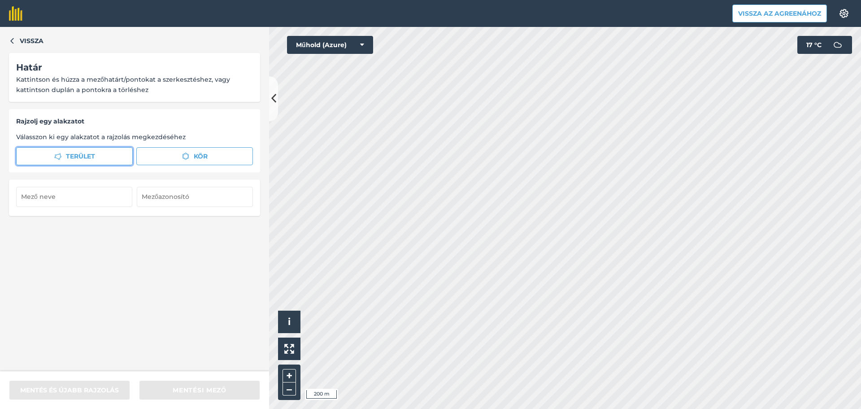
click at [54, 158] on button "Terület" at bounding box center [74, 156] width 117 height 18
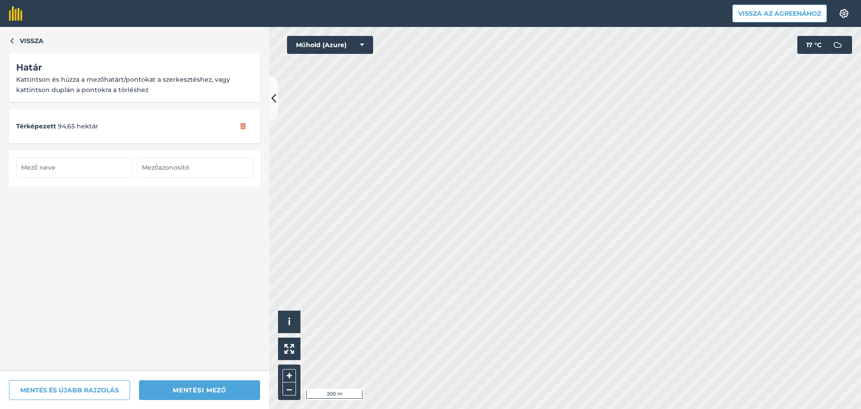
click at [61, 166] on input "text" at bounding box center [74, 167] width 116 height 20
type input "Ebes Gabi"
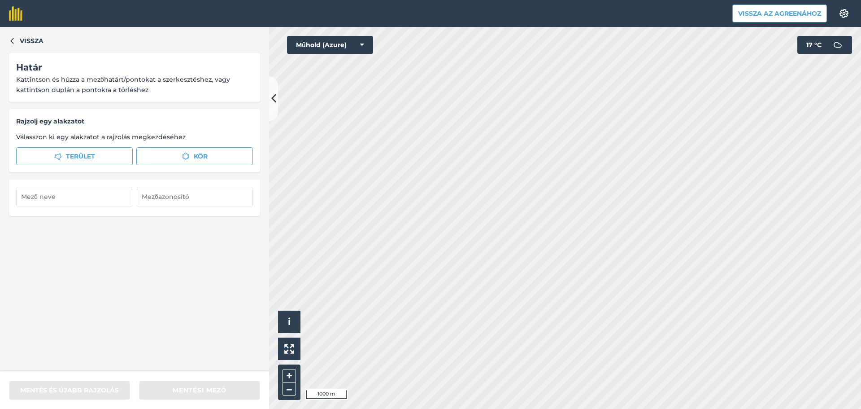
click at [253, 241] on div "Vissza Határ Kattintson és húzza a mezőhatárt/pontokat a szerkesztéshez, vagy k…" at bounding box center [430, 218] width 861 height 382
click at [71, 152] on font "Terület" at bounding box center [80, 156] width 29 height 8
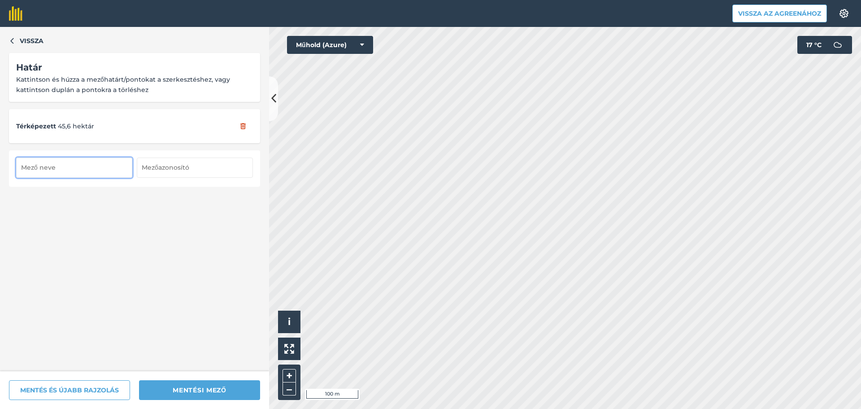
drag, startPoint x: 59, startPoint y: 165, endPoint x: 64, endPoint y: 163, distance: 5.0
click at [61, 165] on input "text" at bounding box center [74, 167] width 116 height 20
type input "Kónya"
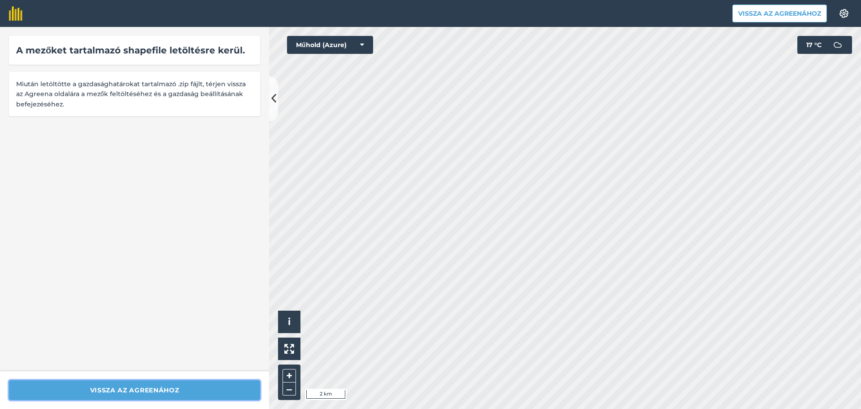
click at [149, 391] on font "Vissza az Agreenához" at bounding box center [134, 390] width 89 height 8
